Goal: Task Accomplishment & Management: Complete application form

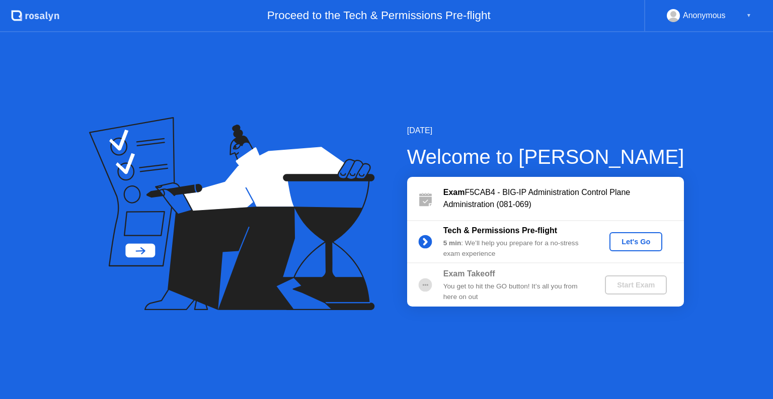
click at [636, 239] on div "Let's Go" at bounding box center [635, 242] width 45 height 8
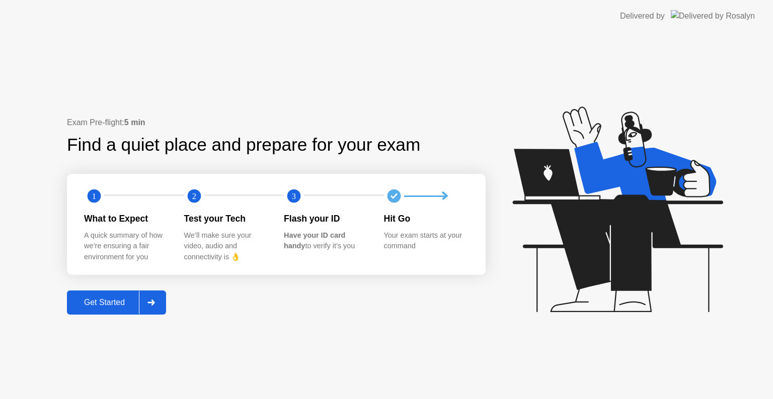
click at [116, 301] on div "Get Started" at bounding box center [104, 302] width 69 height 9
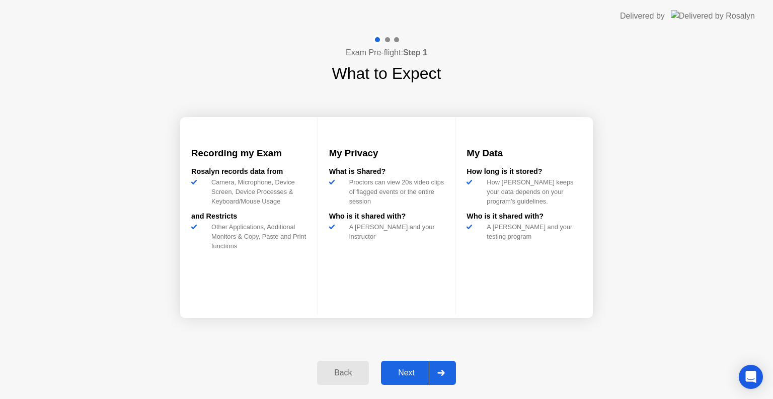
click at [413, 366] on button "Next" at bounding box center [418, 373] width 75 height 24
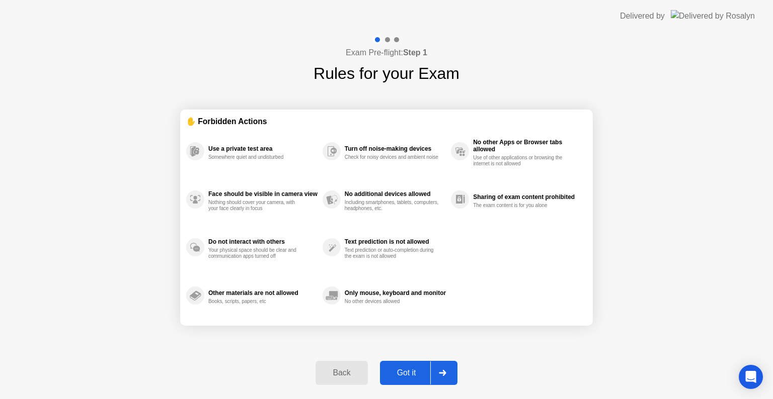
click at [411, 372] on div "Got it" at bounding box center [406, 373] width 47 height 9
select select "**********"
select select "*******"
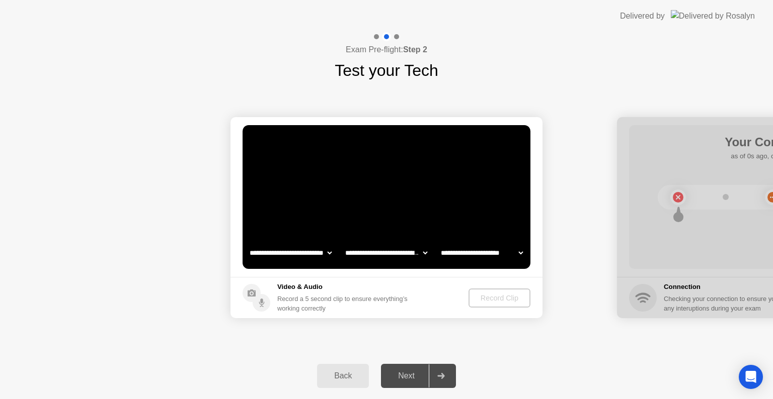
click at [442, 369] on div at bounding box center [441, 376] width 24 height 23
click at [475, 258] on select "**********" at bounding box center [482, 253] width 86 height 20
select select "**********"
click at [439, 243] on select "**********" at bounding box center [482, 253] width 86 height 20
click at [489, 296] on div "Record Clip" at bounding box center [500, 298] width 54 height 8
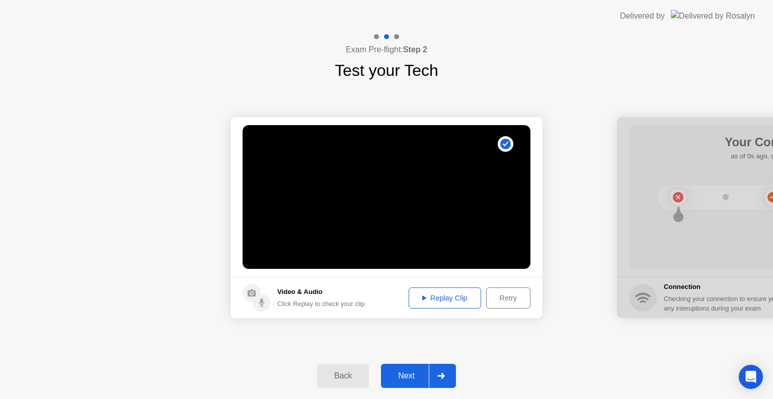
click at [434, 294] on div "Replay Clip" at bounding box center [444, 298] width 65 height 8
click at [422, 299] on icon at bounding box center [424, 298] width 4 height 5
click at [443, 297] on div "Replay Clip" at bounding box center [444, 298] width 65 height 8
click at [447, 297] on div "Replay Clip" at bounding box center [444, 298] width 65 height 8
click at [439, 373] on icon at bounding box center [441, 376] width 8 height 6
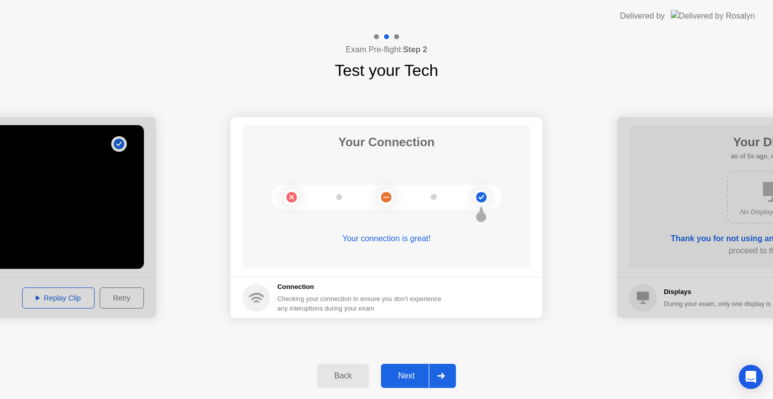
click at [442, 369] on div at bounding box center [441, 376] width 24 height 23
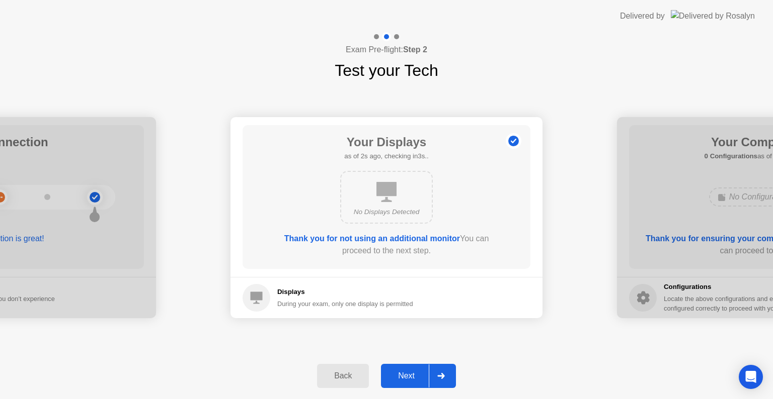
click at [449, 375] on div at bounding box center [441, 376] width 24 height 23
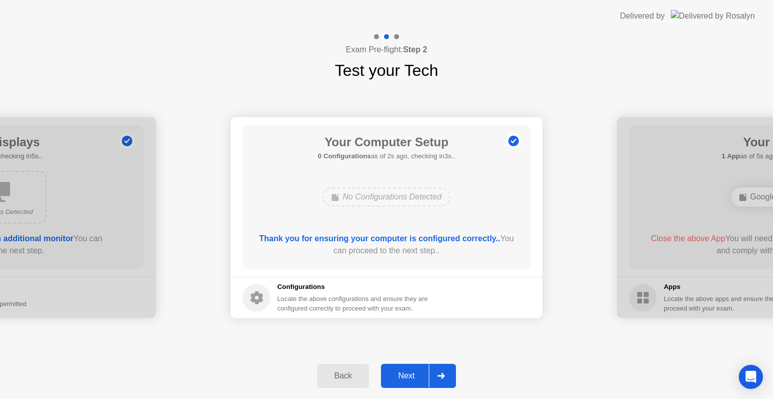
click at [445, 371] on div at bounding box center [441, 376] width 24 height 23
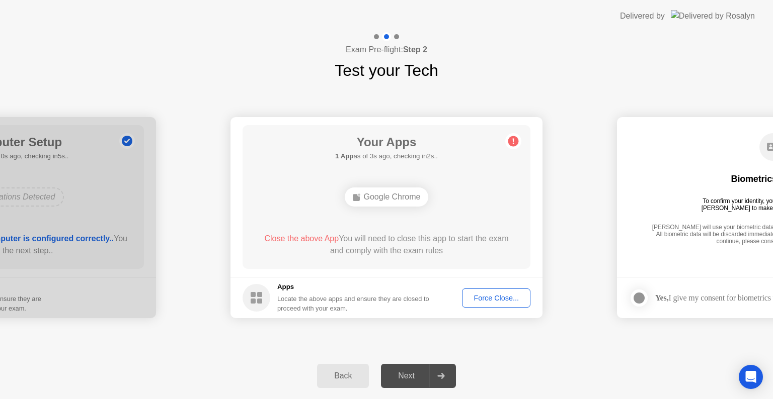
click at [483, 296] on div "Force Close..." at bounding box center [495, 298] width 61 height 8
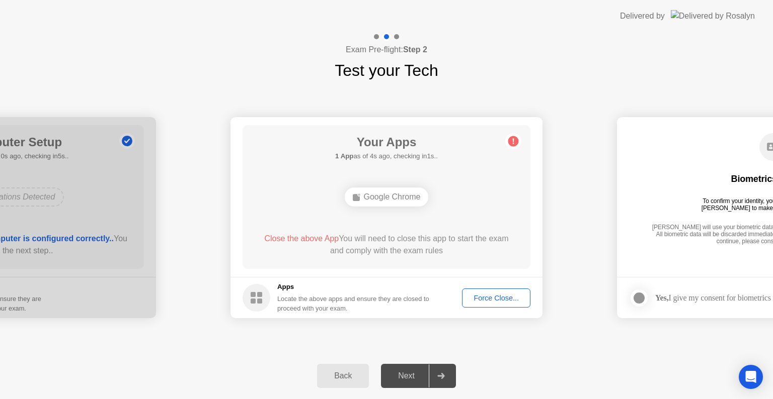
click at [477, 294] on div "Force Close..." at bounding box center [495, 298] width 61 height 8
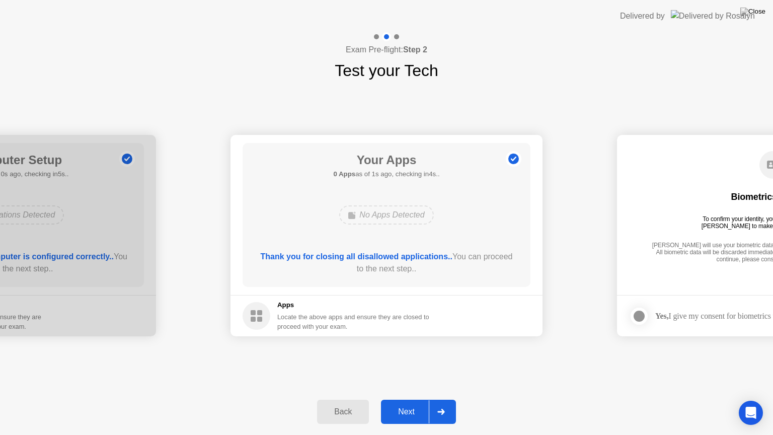
click at [538, 378] on div "**********" at bounding box center [386, 236] width 773 height 306
click at [439, 399] on div at bounding box center [441, 411] width 24 height 23
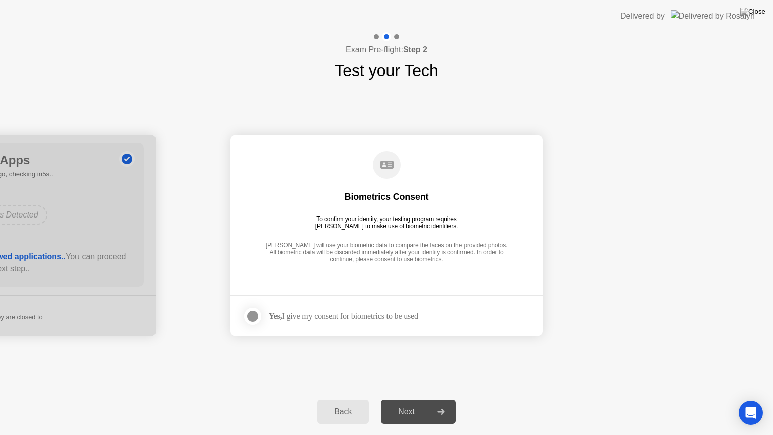
click at [253, 313] on div at bounding box center [253, 316] width 12 height 12
click at [446, 399] on div at bounding box center [441, 411] width 24 height 23
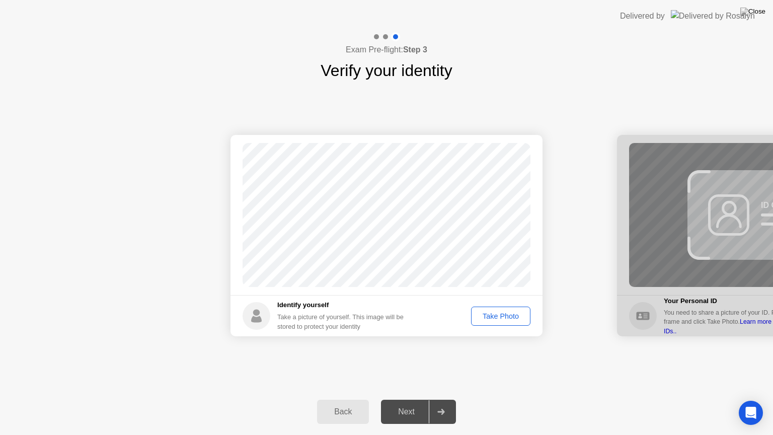
click at [496, 316] on div "Take Photo" at bounding box center [500, 316] width 52 height 8
click at [505, 312] on div "Retake" at bounding box center [506, 316] width 39 height 8
click at [491, 317] on div "Take Photo" at bounding box center [500, 316] width 52 height 8
click at [409, 399] on div "Next" at bounding box center [406, 411] width 45 height 9
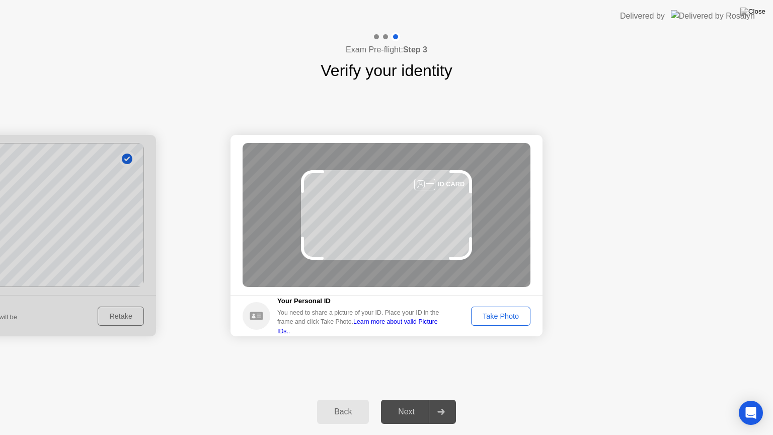
click at [493, 314] on div "Take Photo" at bounding box center [500, 316] width 52 height 8
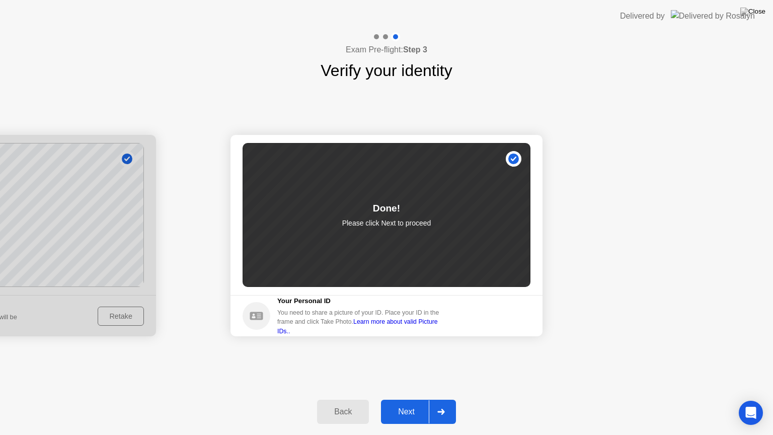
click at [409, 399] on div "Next" at bounding box center [406, 411] width 45 height 9
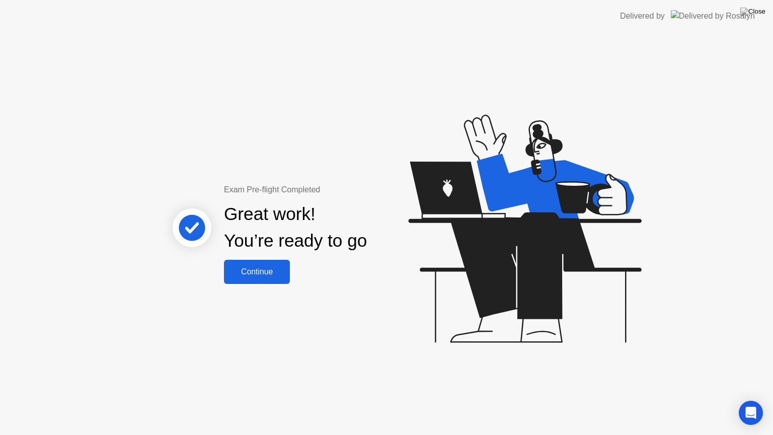
click at [270, 271] on div "Continue" at bounding box center [257, 271] width 60 height 9
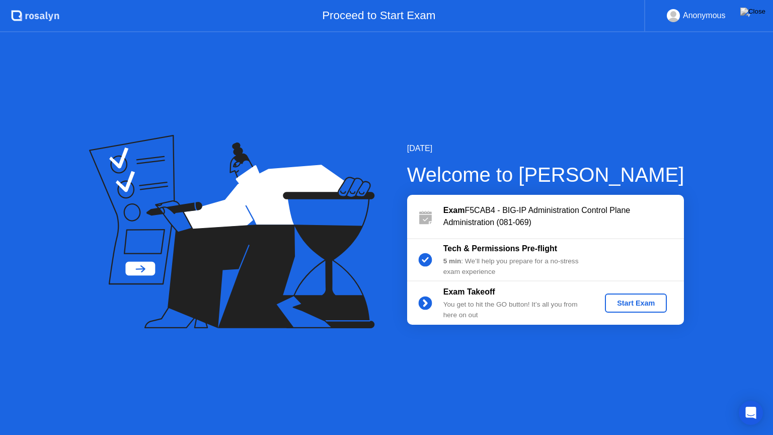
click at [633, 306] on div "Start Exam" at bounding box center [636, 303] width 54 height 8
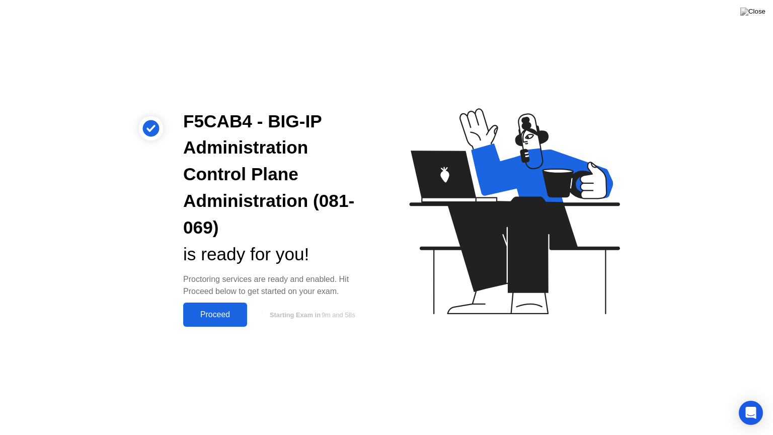
click at [216, 310] on div "Proceed" at bounding box center [215, 314] width 58 height 9
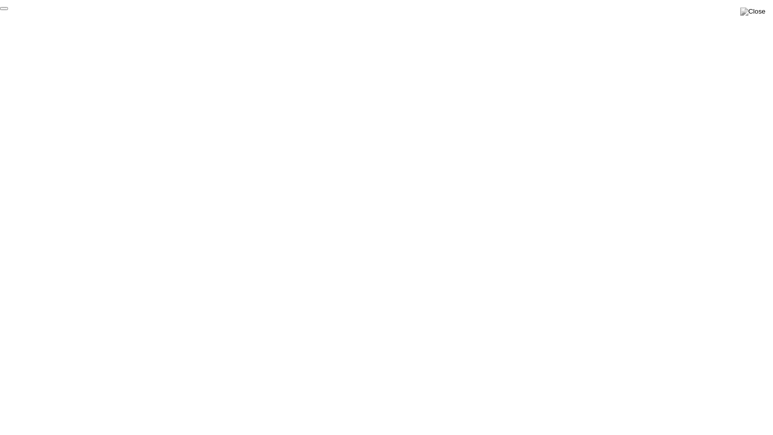
click at [8, 10] on button "End Proctoring Session" at bounding box center [4, 8] width 8 height 3
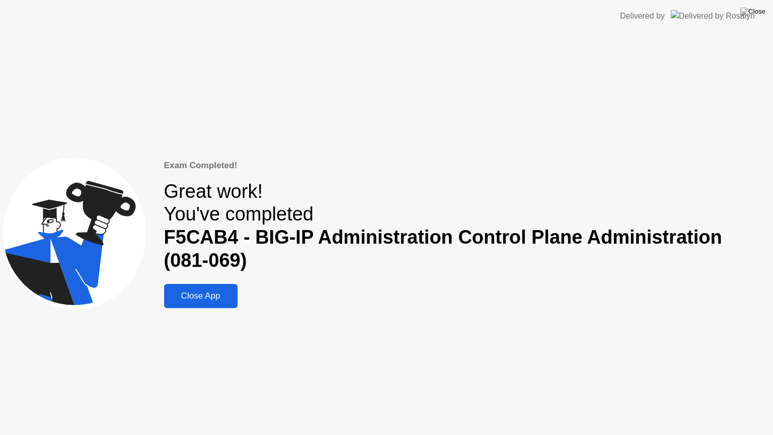
click at [210, 297] on div "Close App" at bounding box center [200, 296] width 67 height 10
